Goal: Information Seeking & Learning: Check status

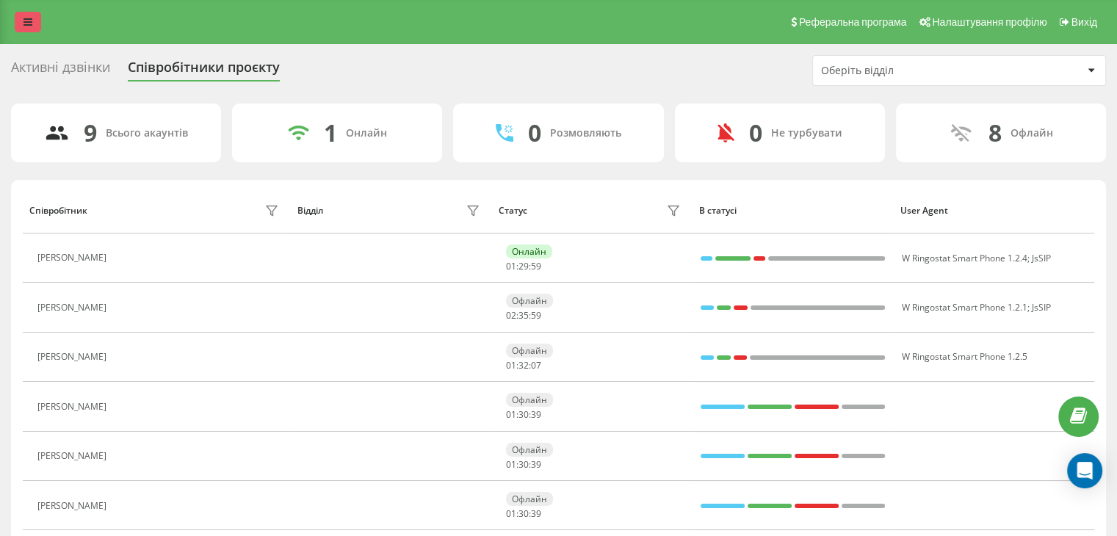
click at [20, 21] on link at bounding box center [28, 22] width 26 height 21
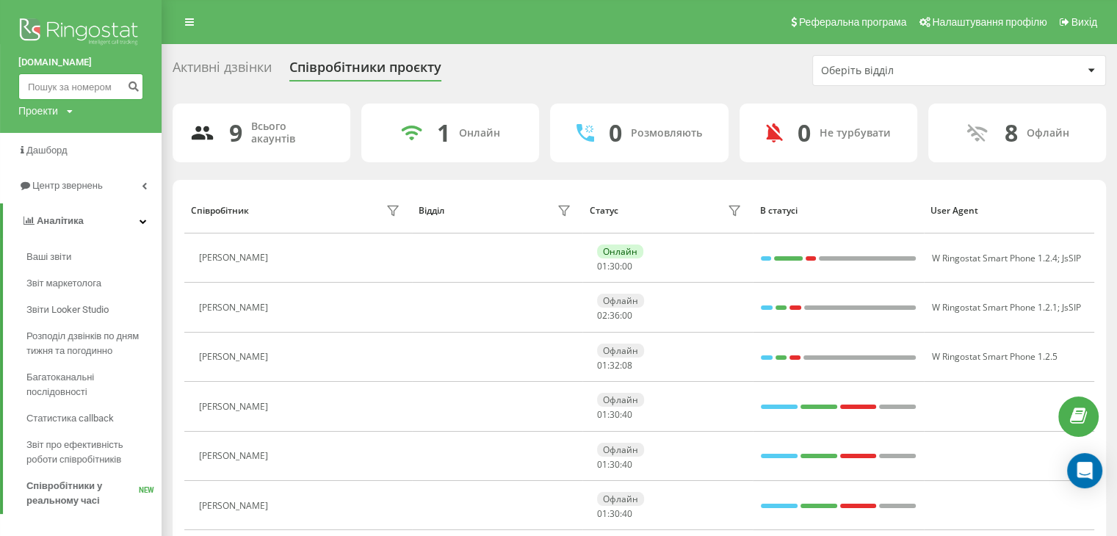
click at [72, 87] on input at bounding box center [80, 86] width 125 height 26
paste input "380987180818"
type input "380987180818"
click at [136, 89] on icon "submit" at bounding box center [133, 84] width 12 height 9
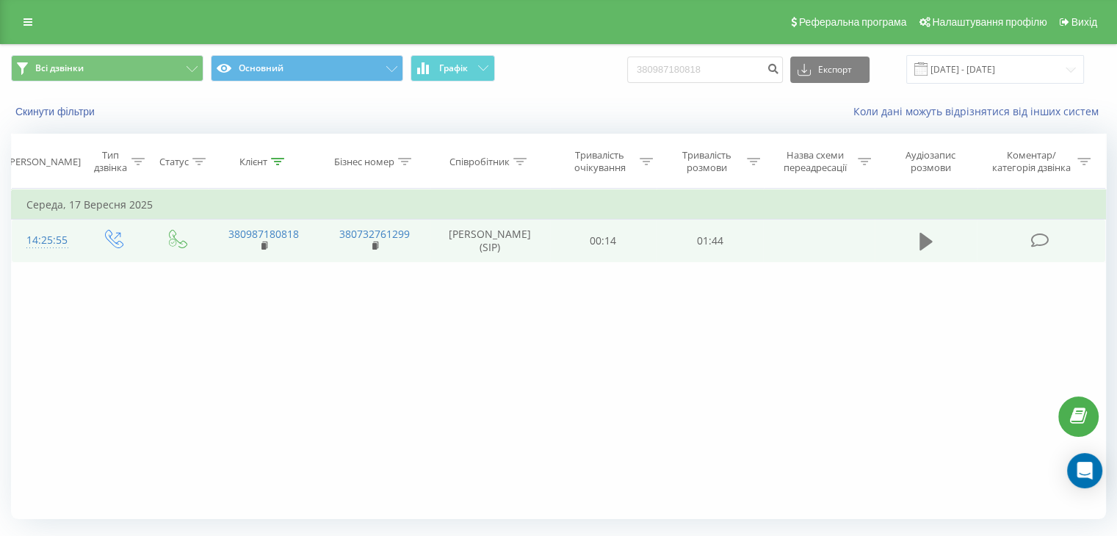
click at [922, 238] on icon at bounding box center [926, 242] width 13 height 18
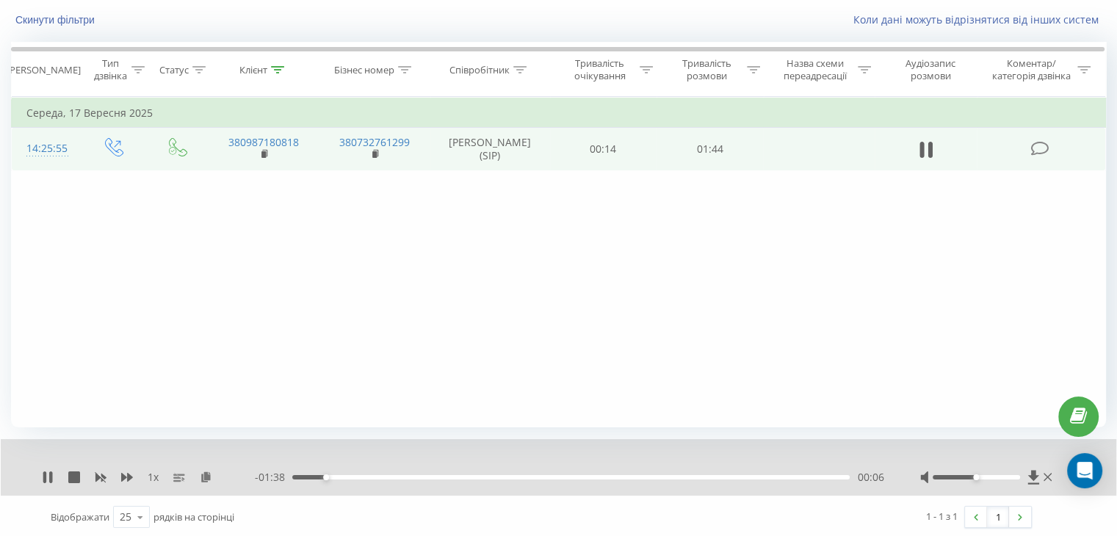
scroll to position [94, 0]
click at [929, 142] on icon at bounding box center [930, 148] width 4 height 16
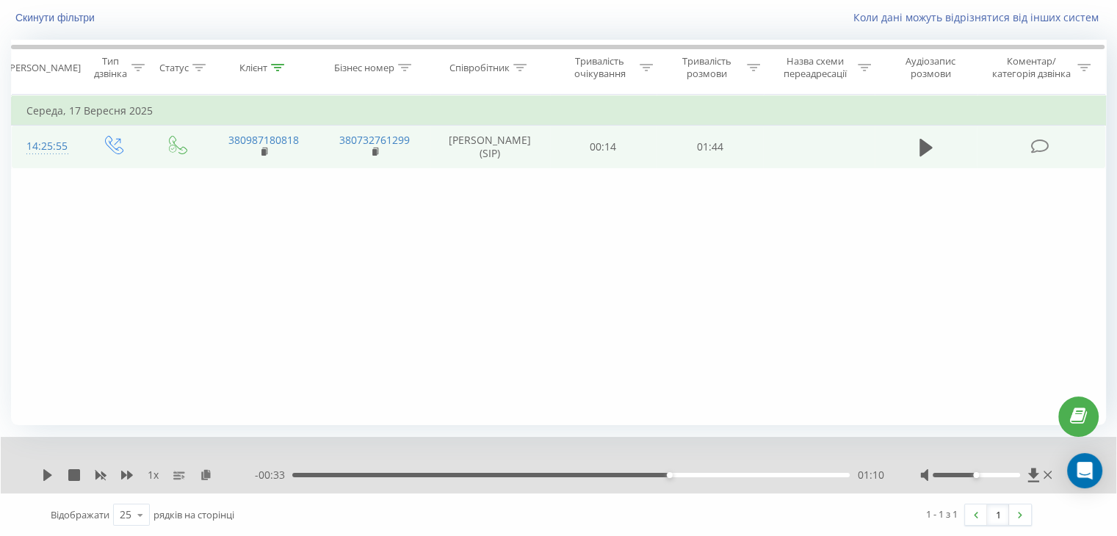
scroll to position [0, 0]
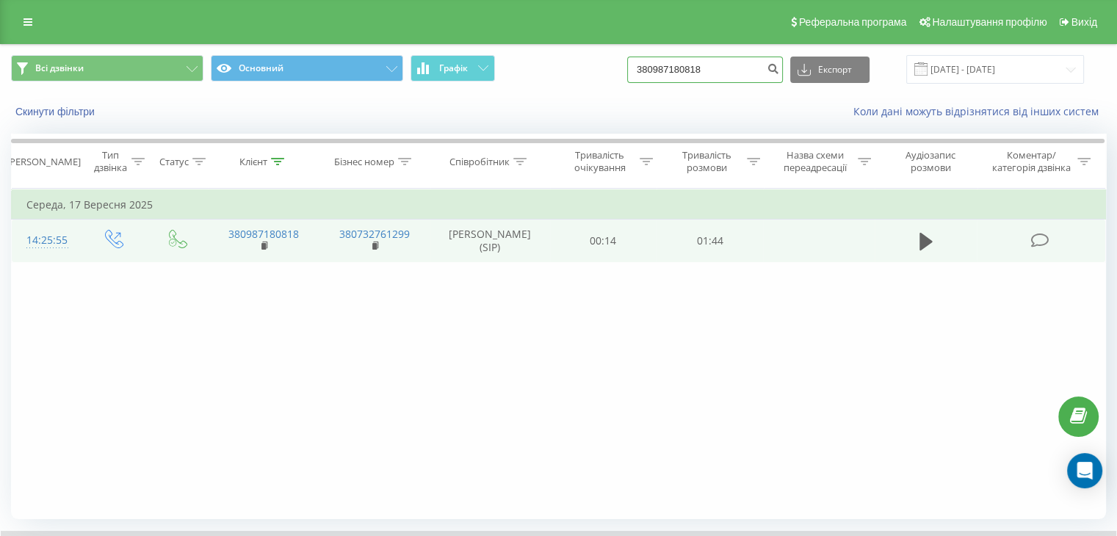
drag, startPoint x: 732, startPoint y: 69, endPoint x: 395, endPoint y: 49, distance: 337.7
click at [395, 51] on div "Всі дзвінки Основний Графік 380987180818 Експорт .csv .xls .xlsx 19.06.2025 - 1…" at bounding box center [559, 69] width 1116 height 49
paste input "680900081"
type input "380680900081"
